Goal: Book appointment/travel/reservation

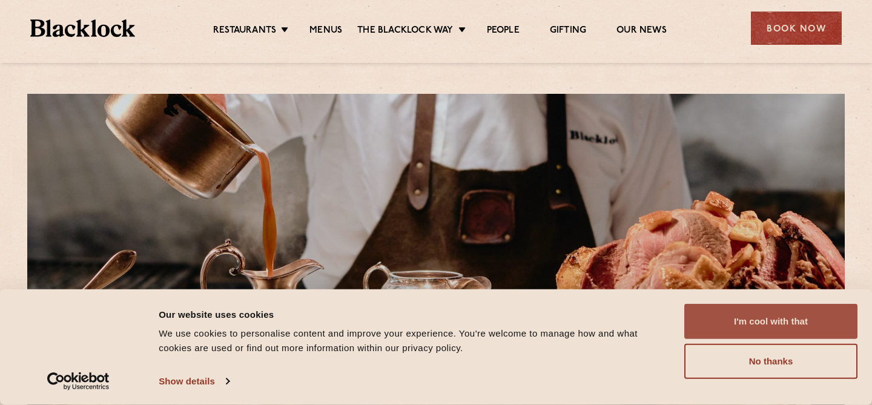
click at [780, 309] on button "I'm cool with that" at bounding box center [770, 321] width 173 height 35
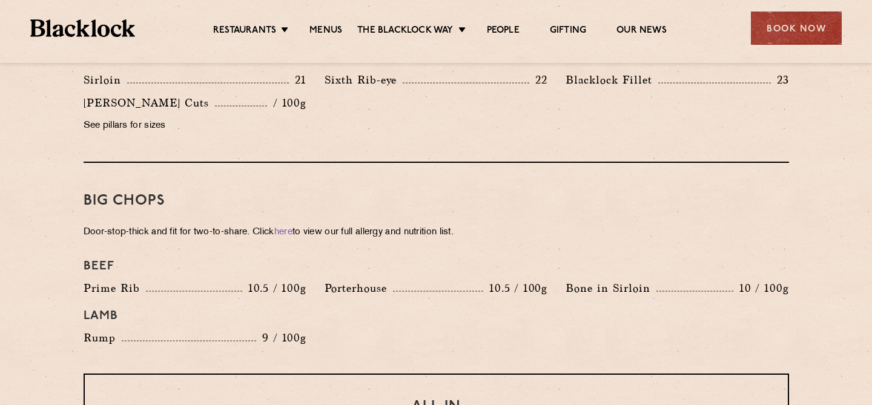
scroll to position [961, 0]
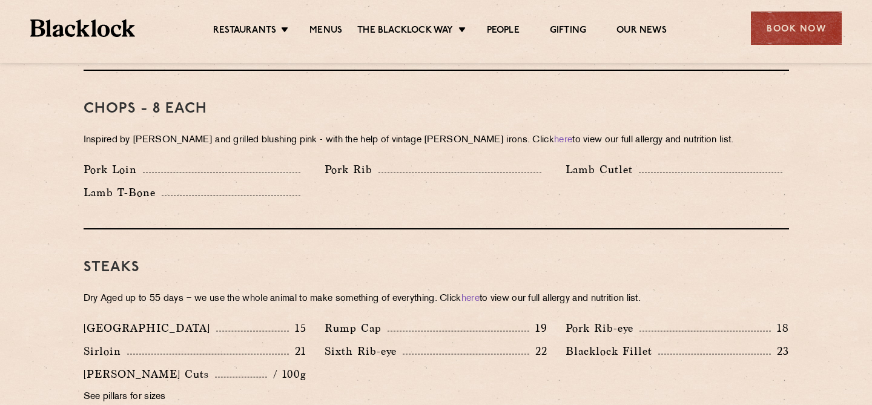
click at [790, 4] on div "Restaurants [GEOGRAPHIC_DATA] [GEOGRAPHIC_DATA] [GEOGRAPHIC_DATA] [GEOGRAPHIC_D…" at bounding box center [436, 27] width 848 height 54
click at [771, 30] on div "Book Now" at bounding box center [796, 28] width 91 height 33
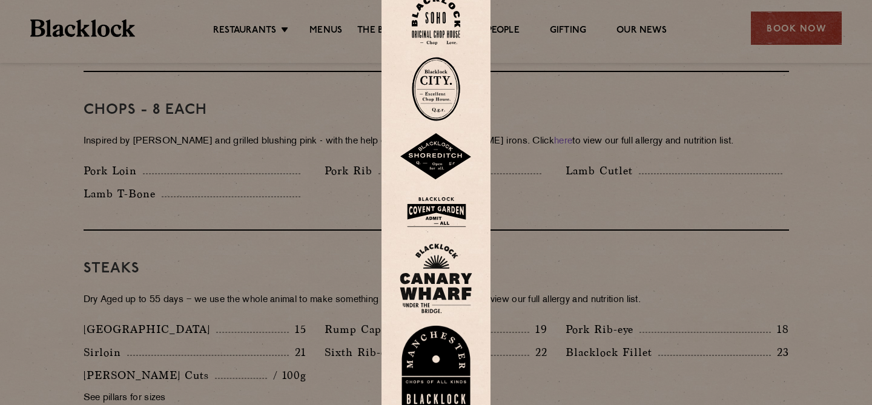
scroll to position [960, 0]
click at [429, 18] on img at bounding box center [436, 20] width 48 height 49
